Goal: Book appointment/travel/reservation

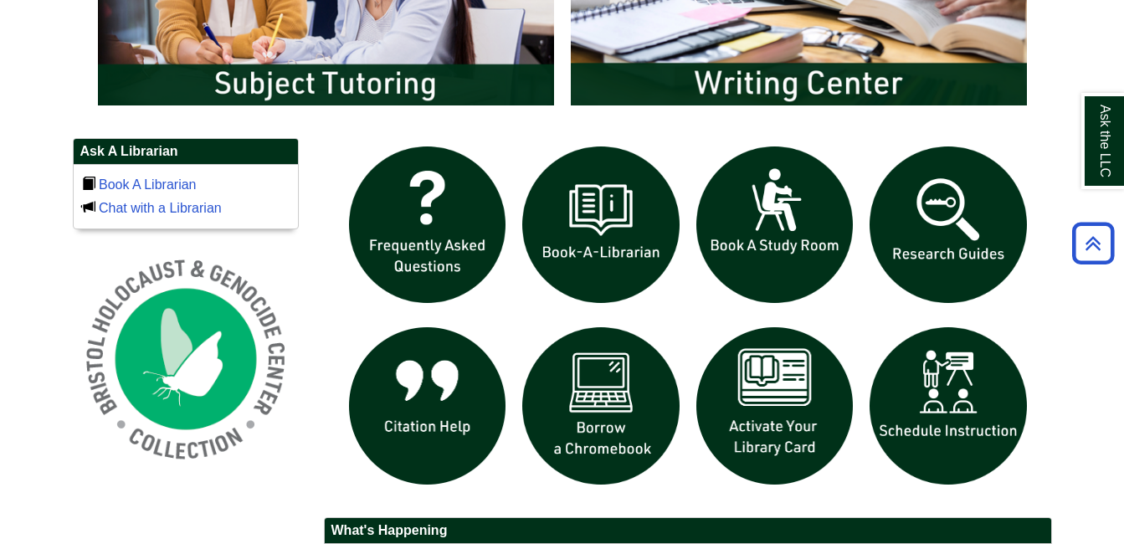
scroll to position [1088, 0]
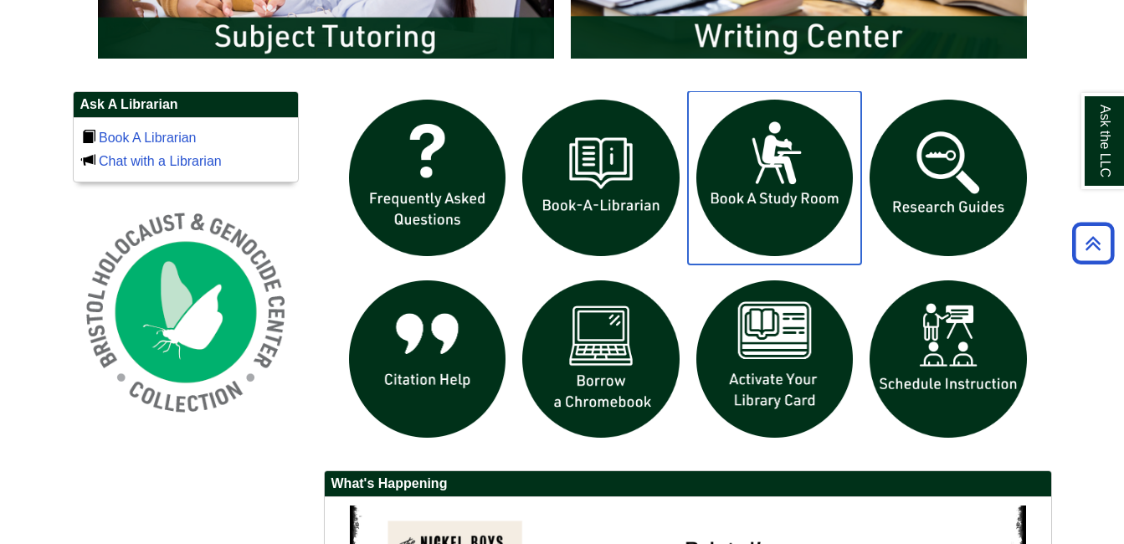
click at [758, 182] on img "slideshow" at bounding box center [775, 178] width 174 height 174
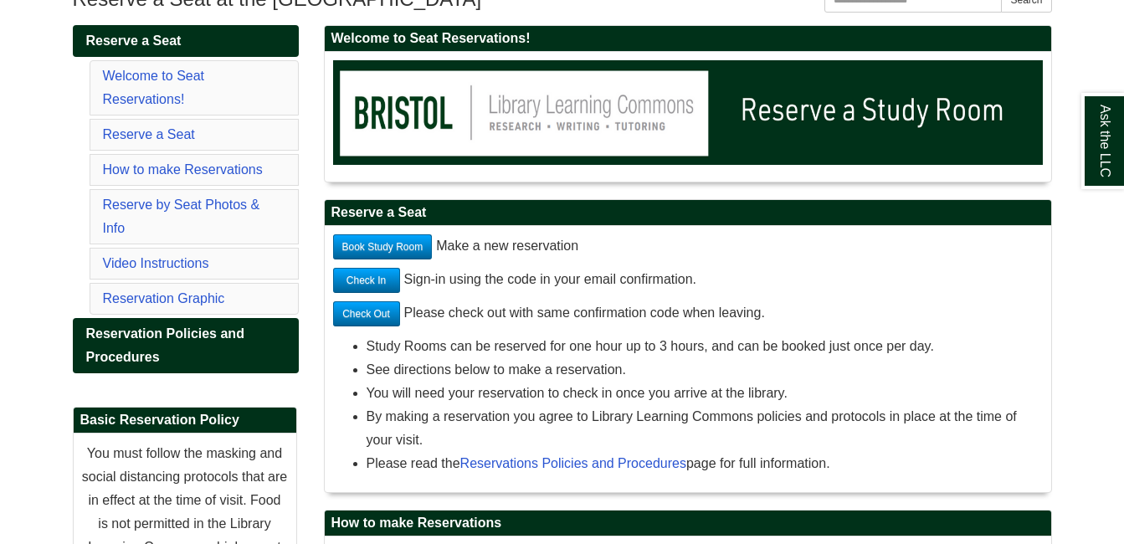
scroll to position [335, 0]
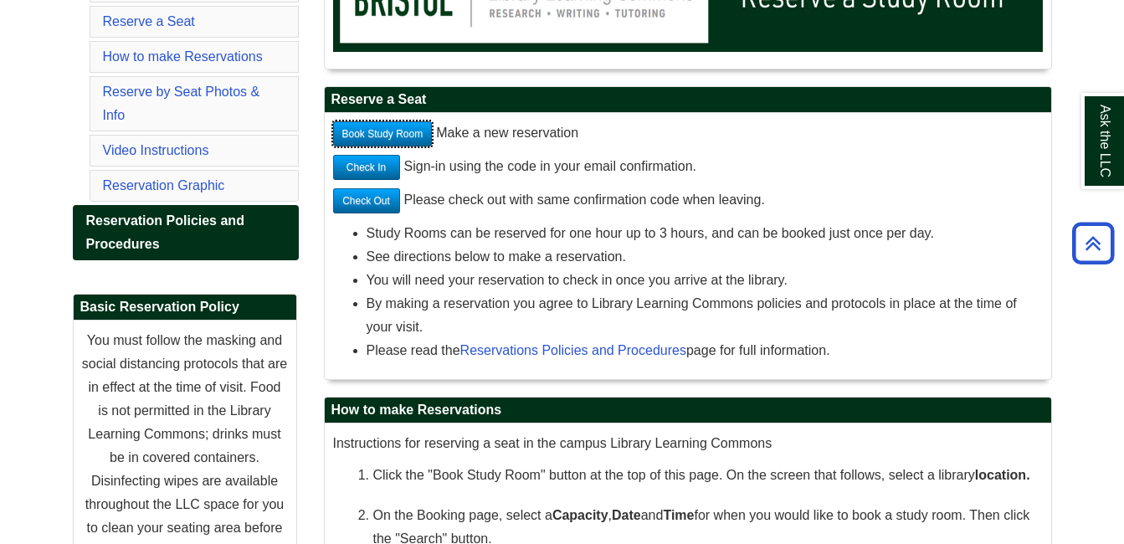
click at [405, 131] on link "Book Study Room" at bounding box center [383, 133] width 100 height 25
